Goal: Task Accomplishment & Management: Complete application form

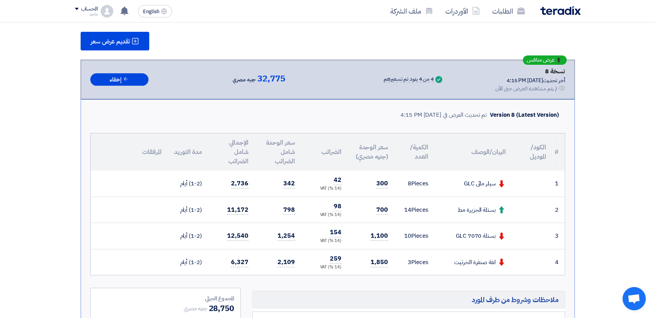
drag, startPoint x: 453, startPoint y: 241, endPoint x: 482, endPoint y: 207, distance: 43.7
click at [482, 207] on div "بستلة الجزيرة مط" at bounding box center [473, 209] width 65 height 9
drag, startPoint x: 493, startPoint y: 207, endPoint x: 488, endPoint y: 212, distance: 7.1
click at [488, 212] on div "بستلة الجزيرة مط" at bounding box center [473, 209] width 65 height 9
drag, startPoint x: 497, startPoint y: 209, endPoint x: 457, endPoint y: 209, distance: 39.9
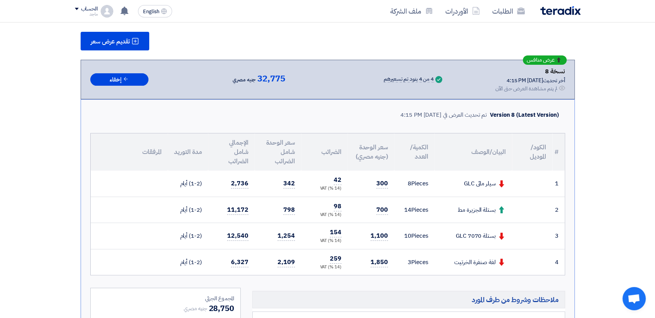
click at [457, 209] on div "بستلة الجزيرة مط" at bounding box center [473, 209] width 65 height 9
copy div "بستلة الجزيرة مط"
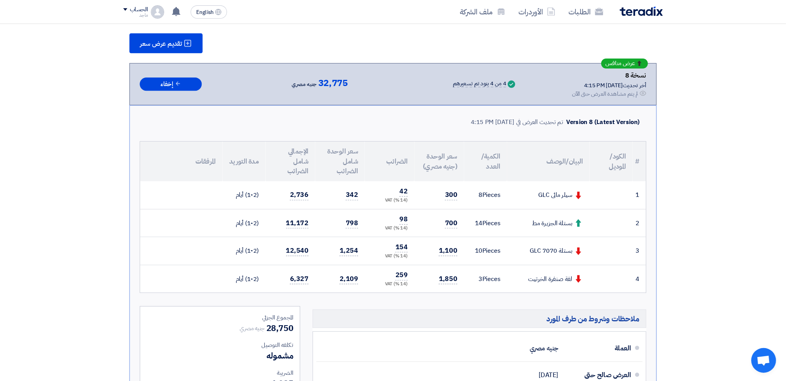
scroll to position [103, 0]
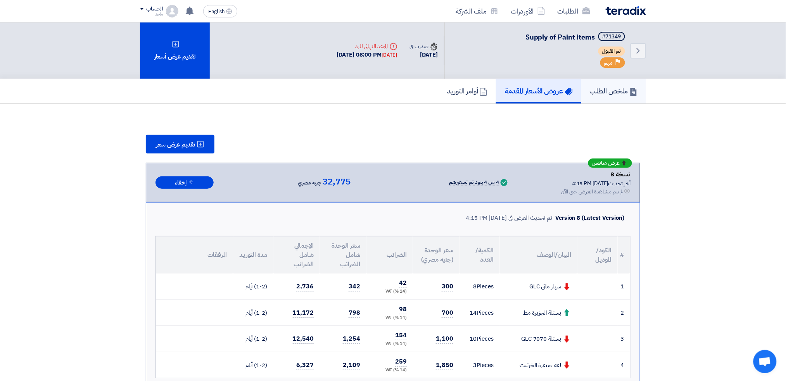
click at [590, 90] on h5 "ملخص الطلب" at bounding box center [614, 90] width 48 height 9
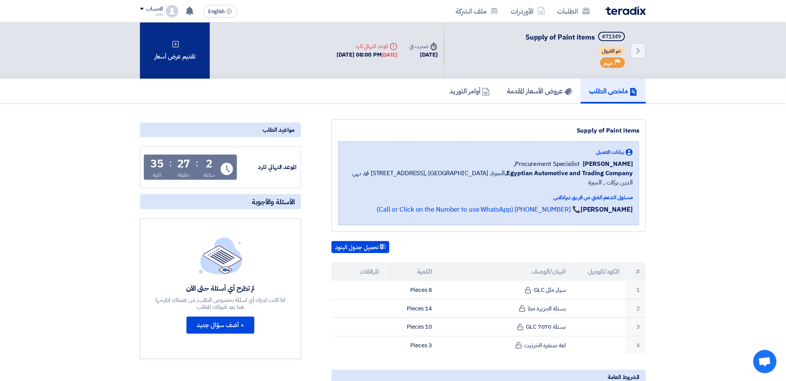
click at [157, 47] on div "تقديم عرض أسعار" at bounding box center [175, 50] width 70 height 56
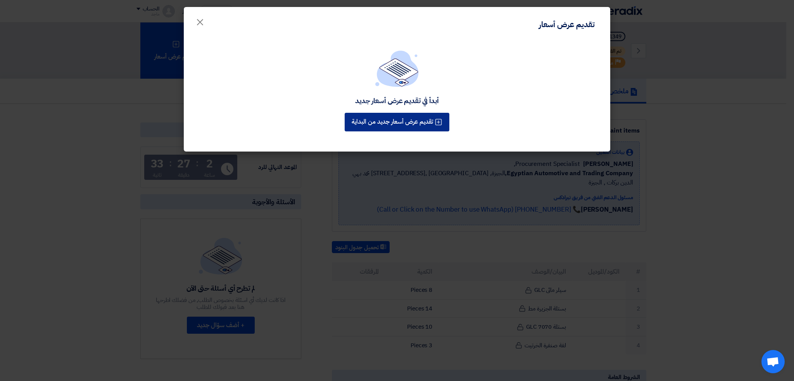
click at [399, 125] on button "تقديم عرض أسعار جديد من البداية" at bounding box center [397, 122] width 105 height 19
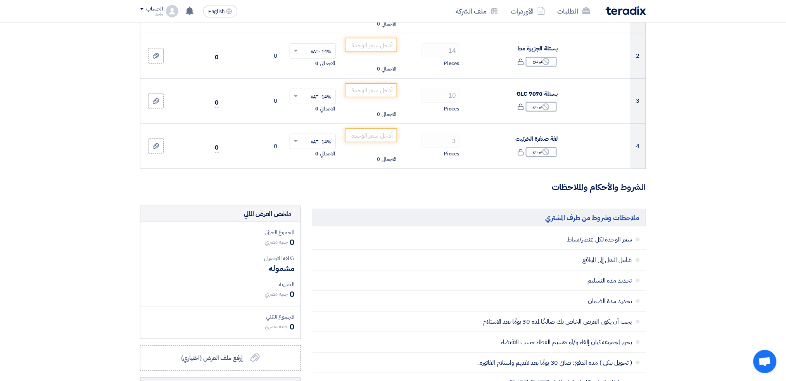
scroll to position [168, 0]
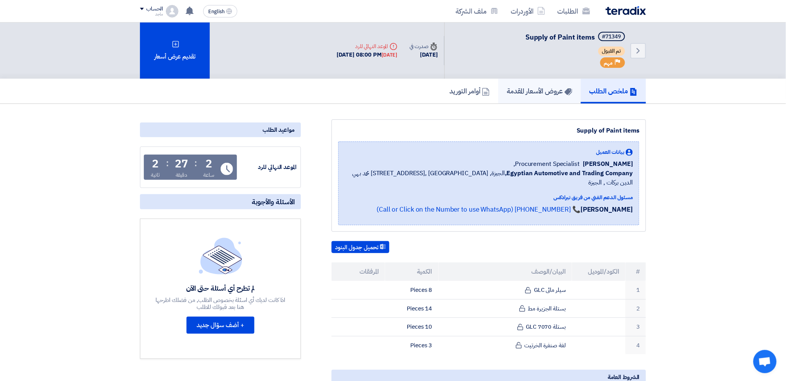
click at [533, 93] on h5 "عروض الأسعار المقدمة" at bounding box center [540, 90] width 66 height 9
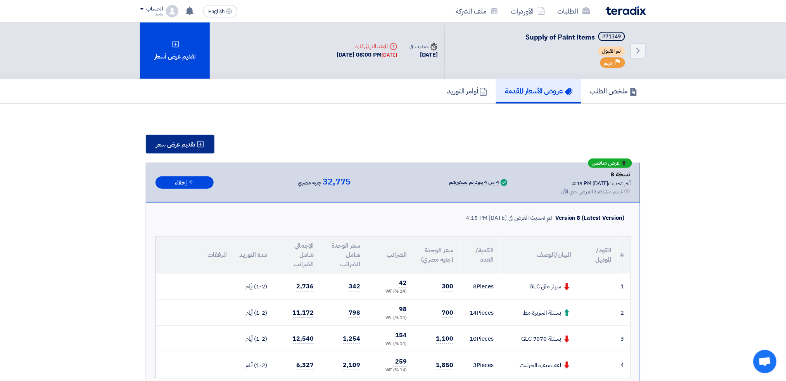
click at [172, 145] on span "تقديم عرض سعر" at bounding box center [175, 144] width 39 height 6
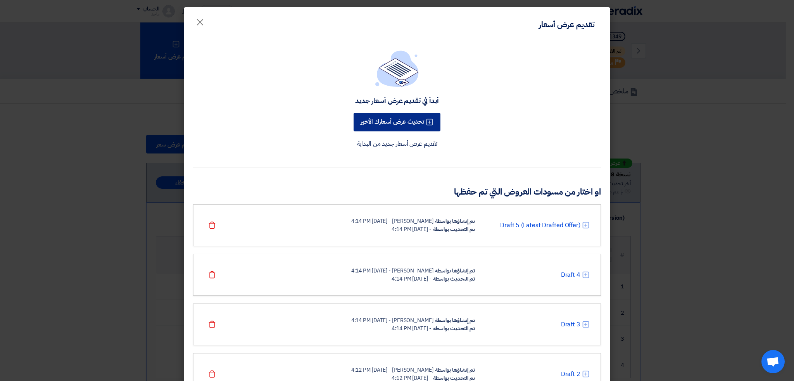
click at [422, 117] on button "تحديث عرض أسعارك الأخير" at bounding box center [396, 122] width 87 height 19
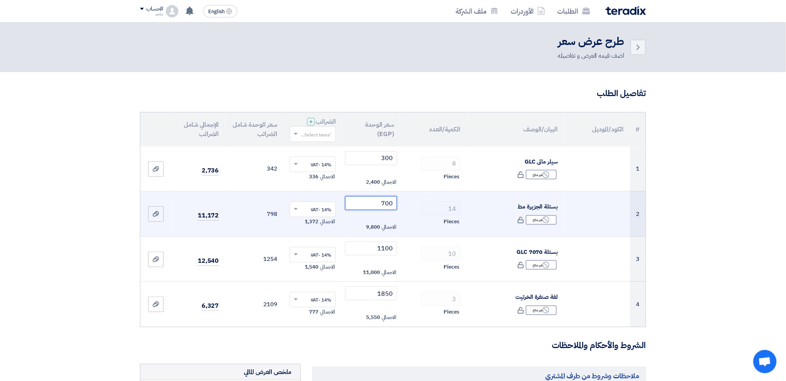
click at [371, 207] on input "700" at bounding box center [371, 203] width 52 height 14
type input "7"
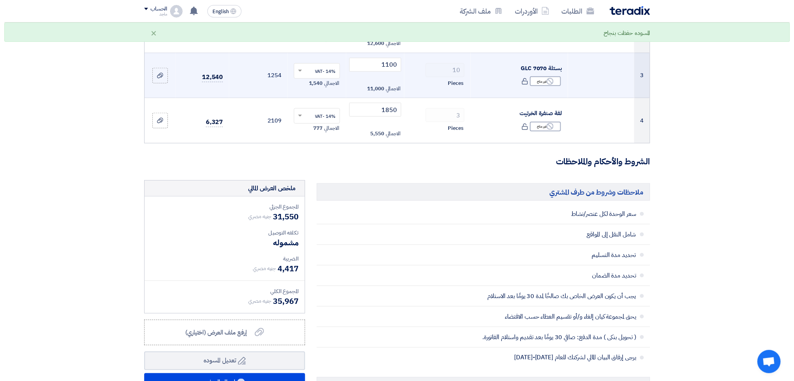
scroll to position [266, 0]
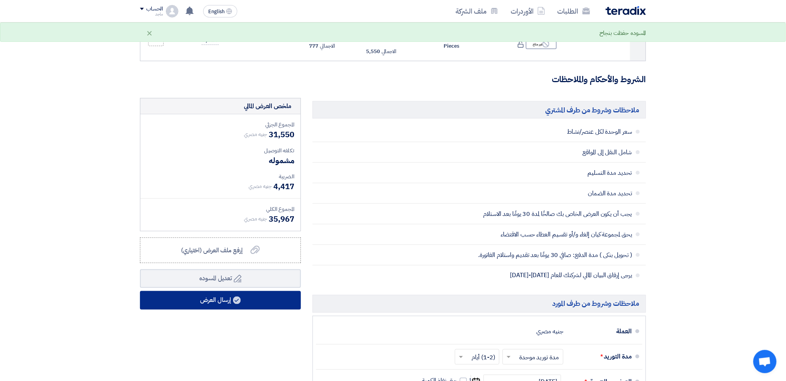
type input "900"
click at [190, 300] on button "إرسال العرض" at bounding box center [220, 300] width 161 height 19
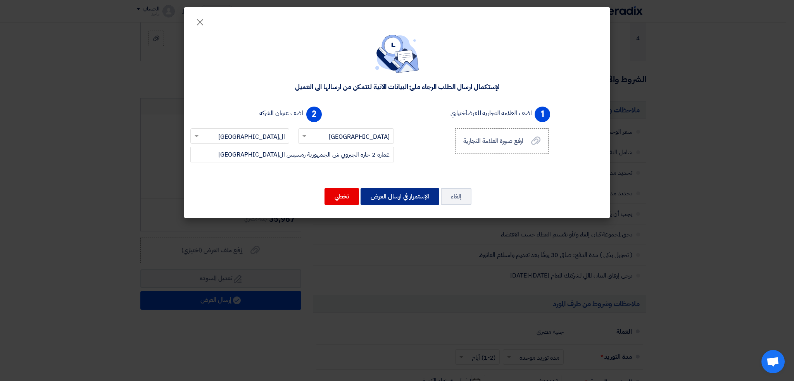
click at [401, 191] on button "الإستمرار في ارسال العرض" at bounding box center [399, 196] width 79 height 17
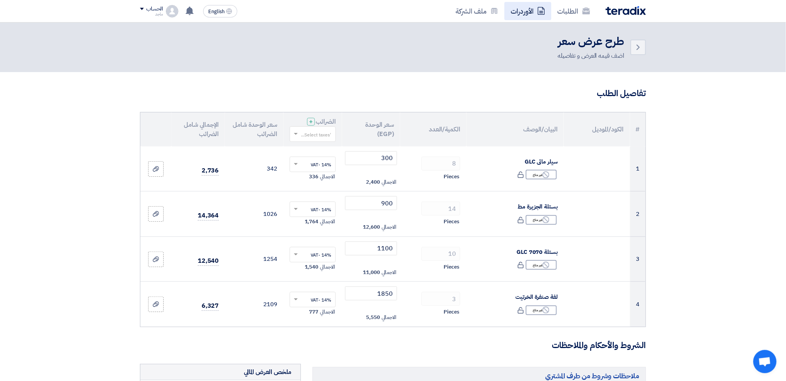
click at [531, 8] on link "الأوردرات" at bounding box center [527, 11] width 47 height 18
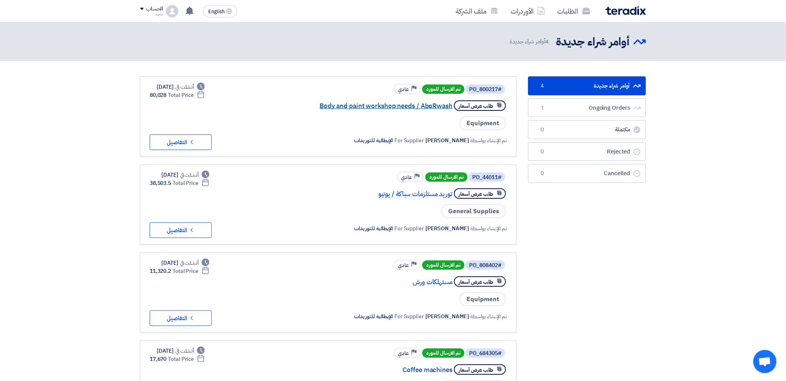
click at [426, 104] on link "Body and paint workshop needs / AboRwash" at bounding box center [374, 106] width 155 height 7
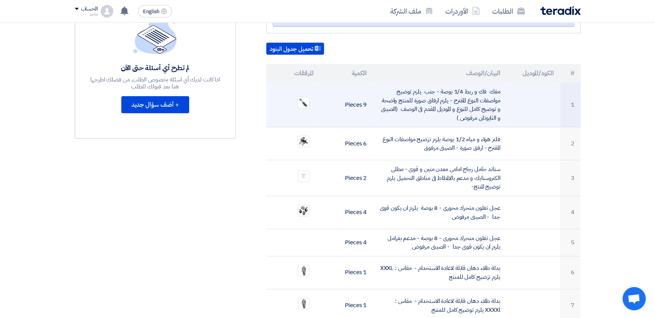
scroll to position [209, 0]
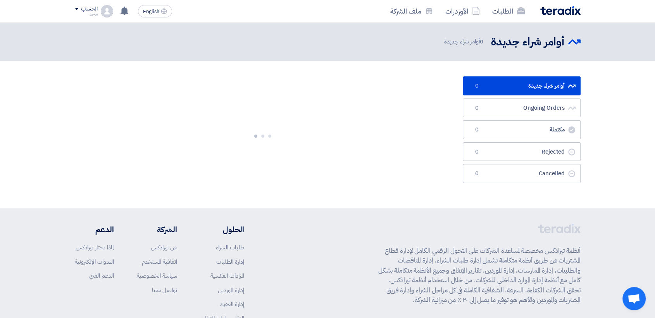
click at [321, 123] on div at bounding box center [263, 134] width 376 height 116
